Goal: Check status

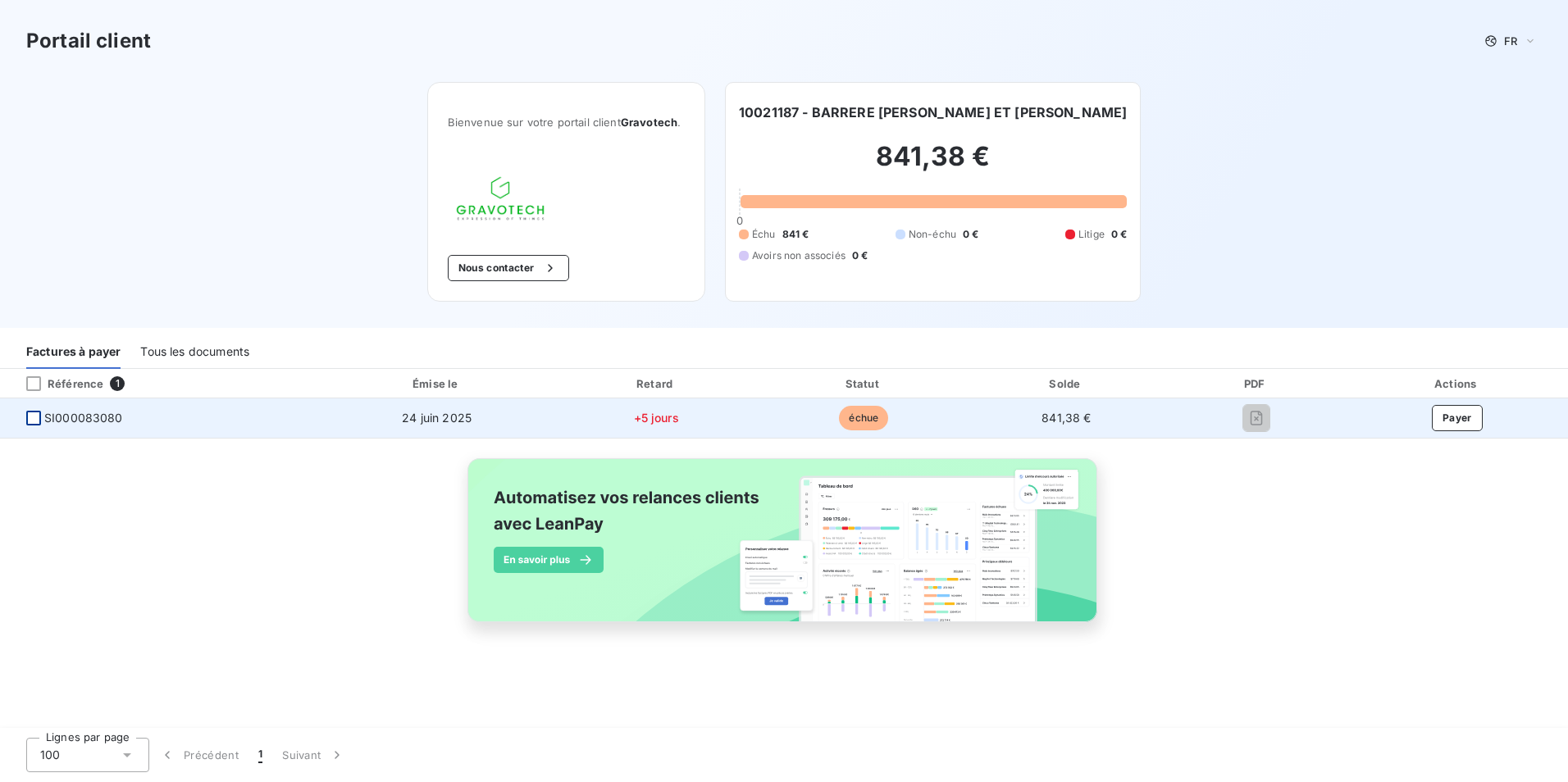
click at [34, 420] on div at bounding box center [33, 418] width 14 height 14
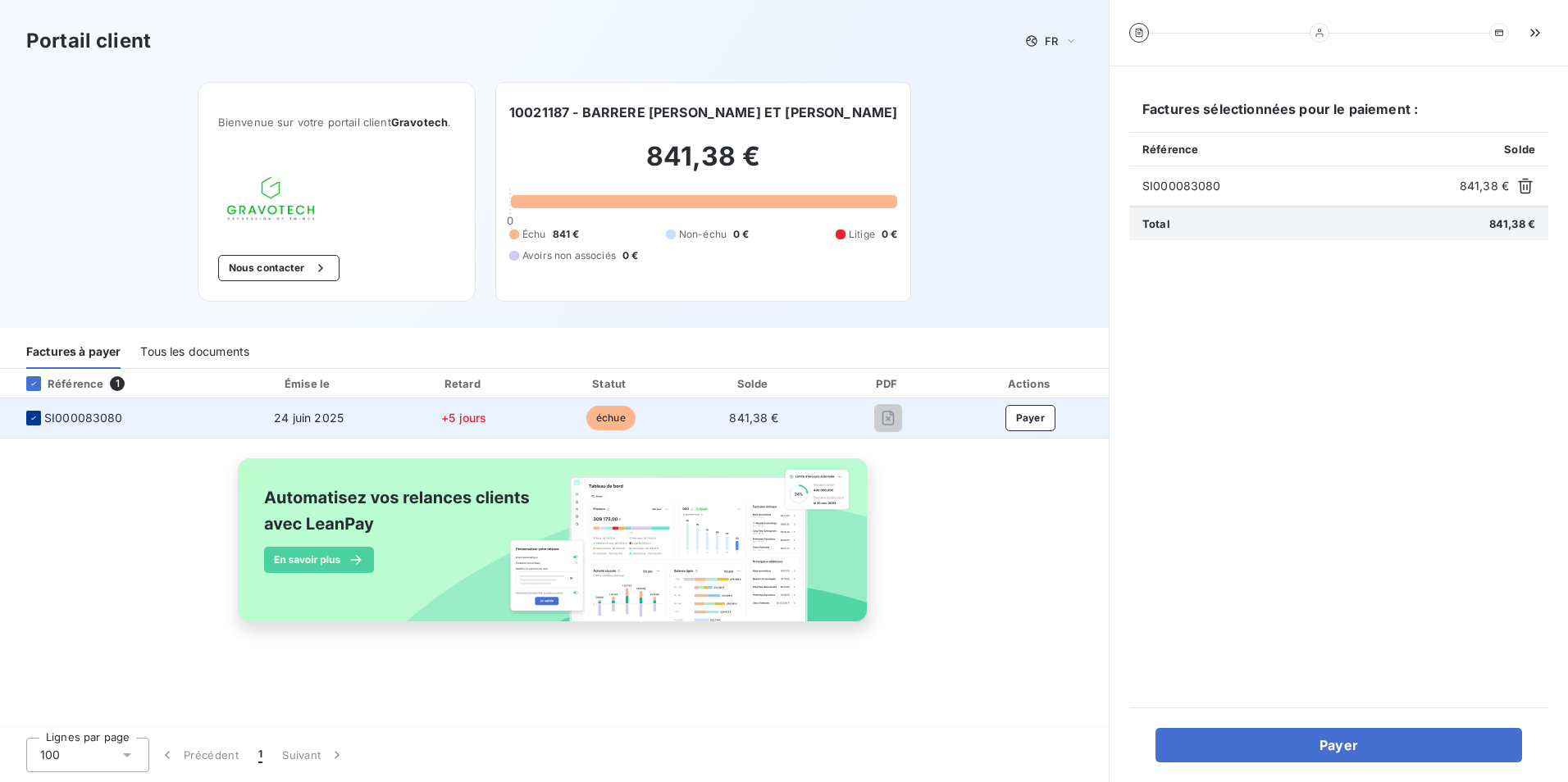
click at [32, 418] on icon at bounding box center [33, 417] width 10 height 10
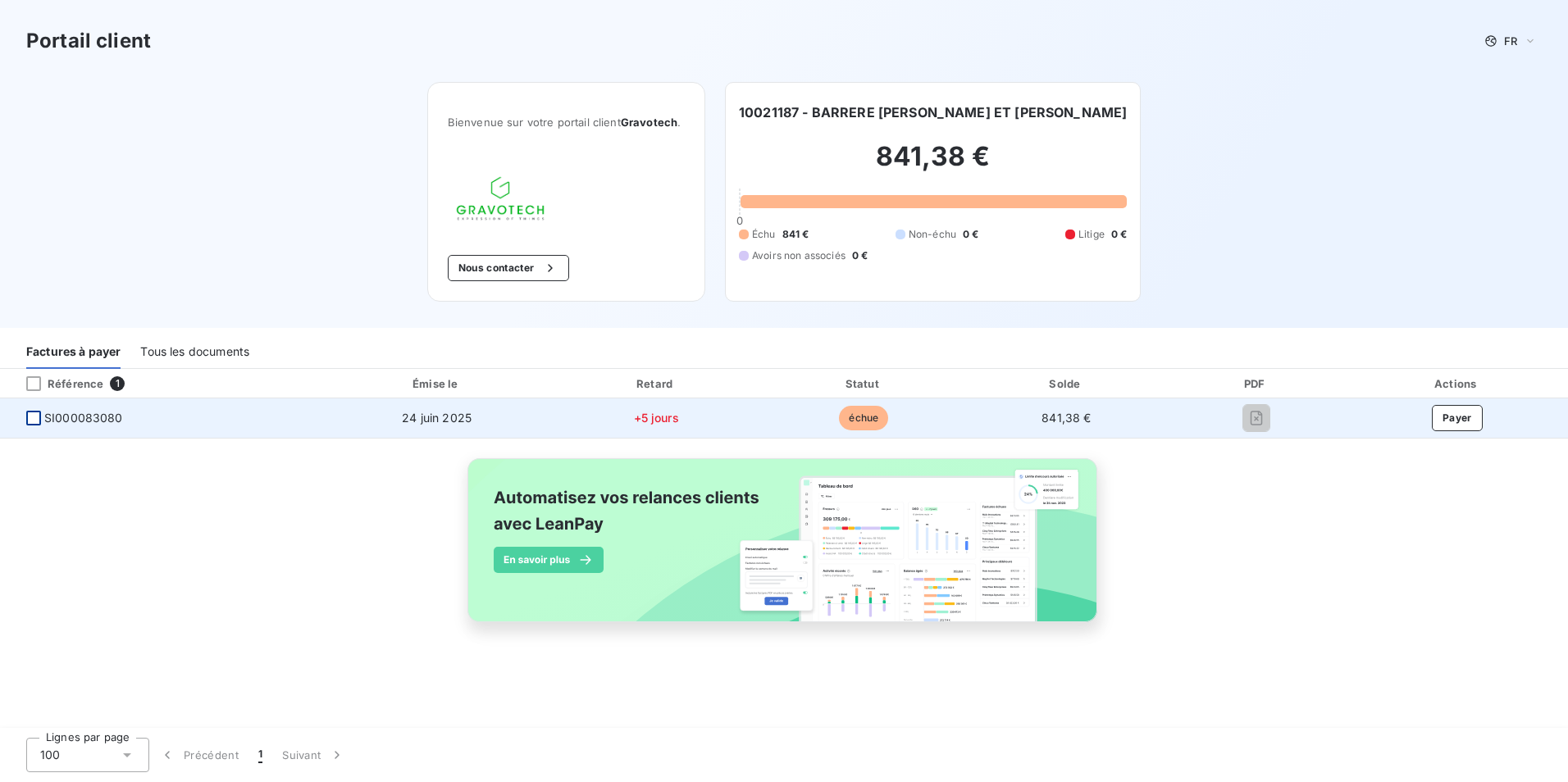
click at [35, 419] on div at bounding box center [33, 418] width 14 height 14
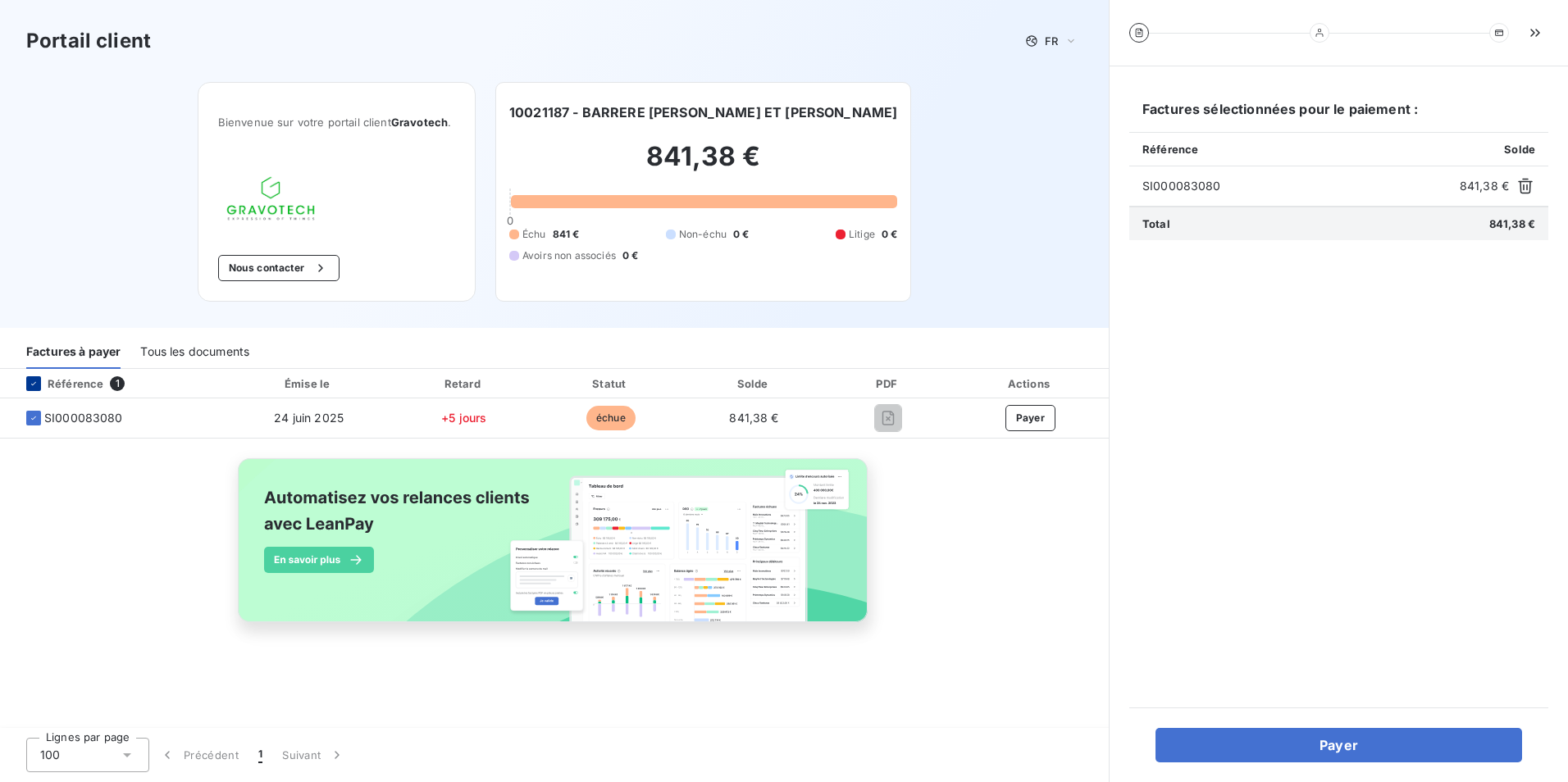
click at [34, 378] on div at bounding box center [33, 383] width 14 height 14
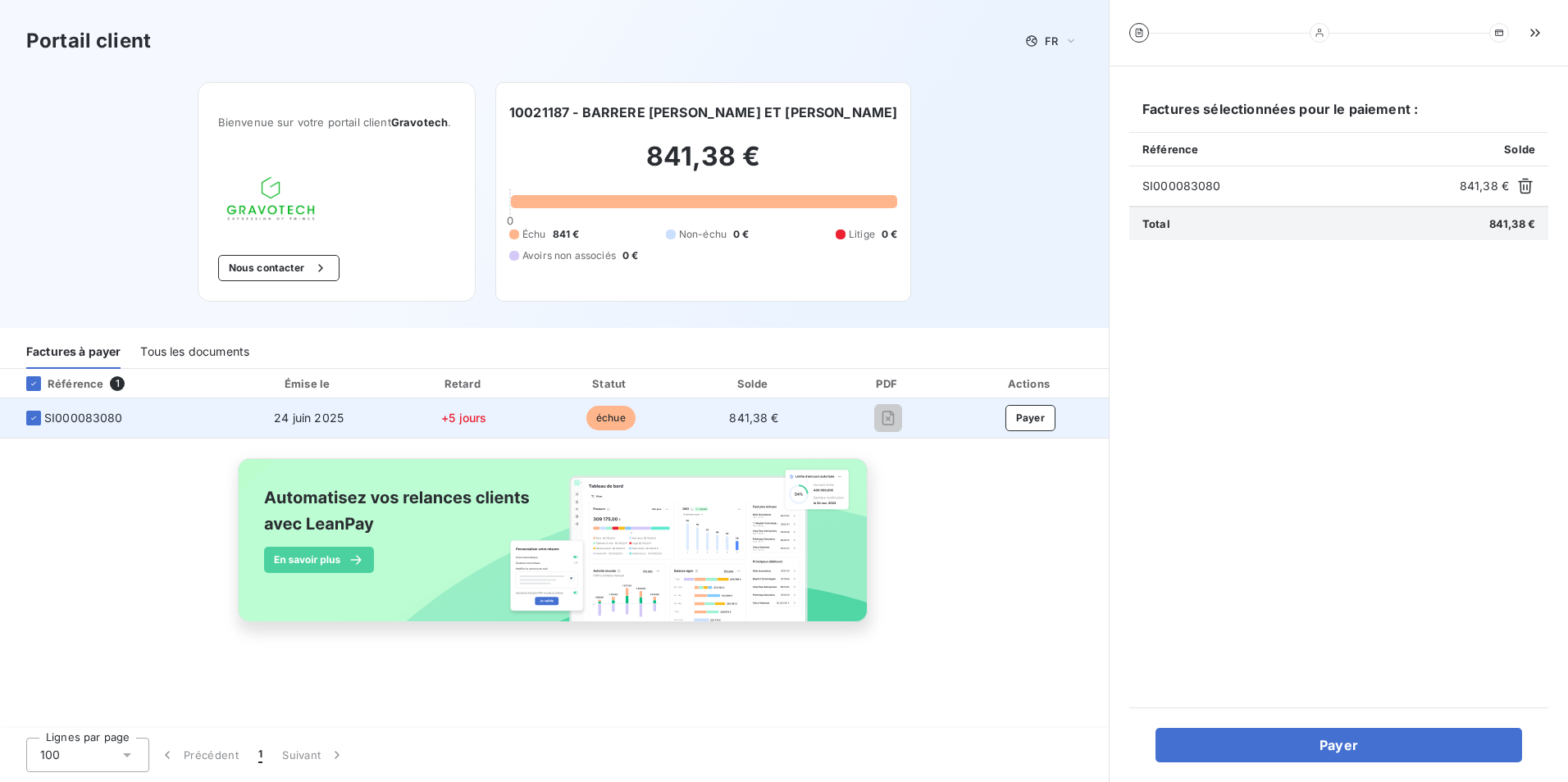
click at [617, 417] on span "échue" at bounding box center [611, 417] width 49 height 24
click at [91, 416] on span "SI000083080" at bounding box center [83, 418] width 79 height 16
click at [89, 421] on span "SI000083080" at bounding box center [83, 418] width 79 height 16
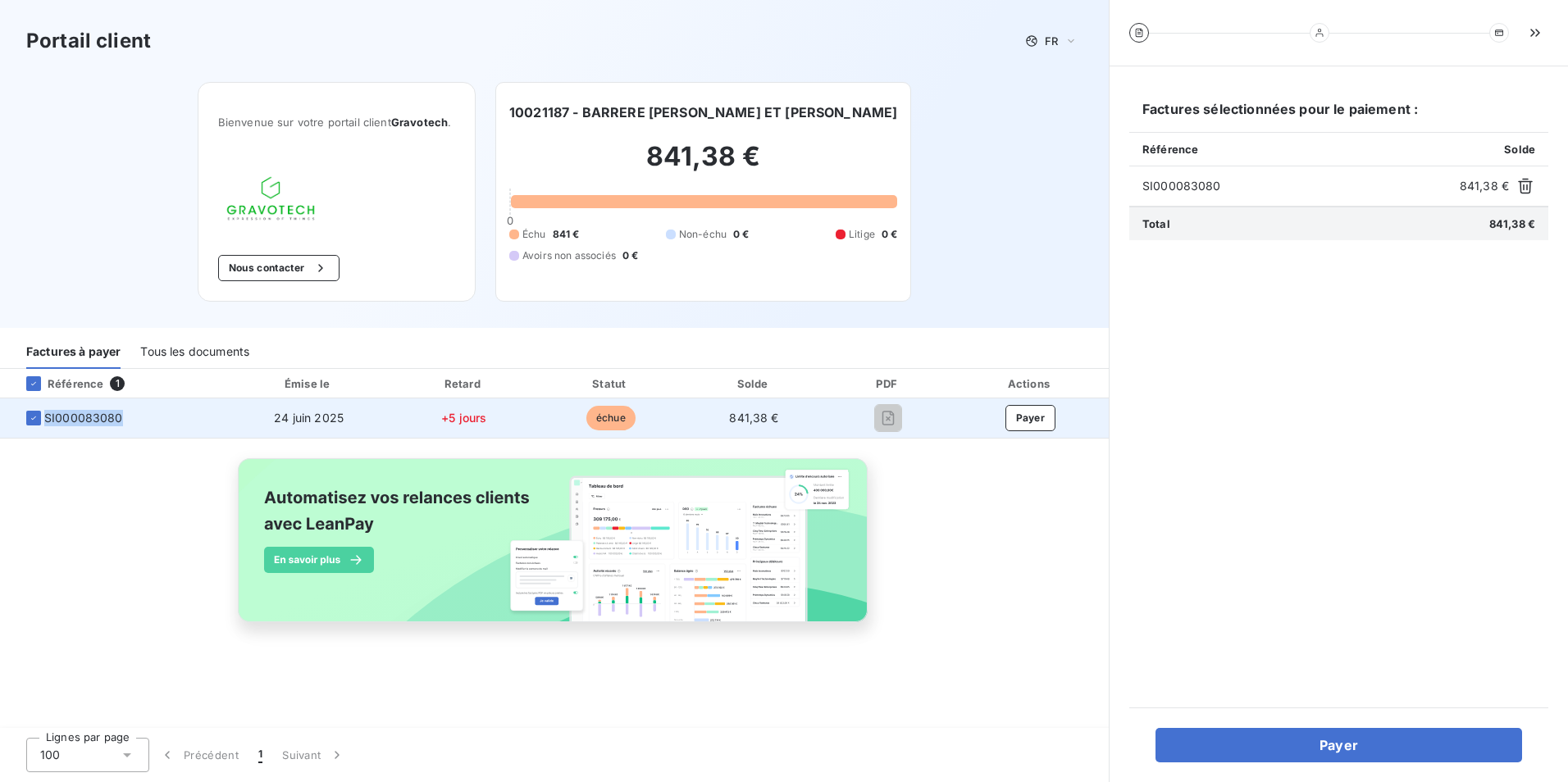
click at [89, 421] on span "SI000083080" at bounding box center [83, 418] width 79 height 16
